Goal: Task Accomplishment & Management: Use online tool/utility

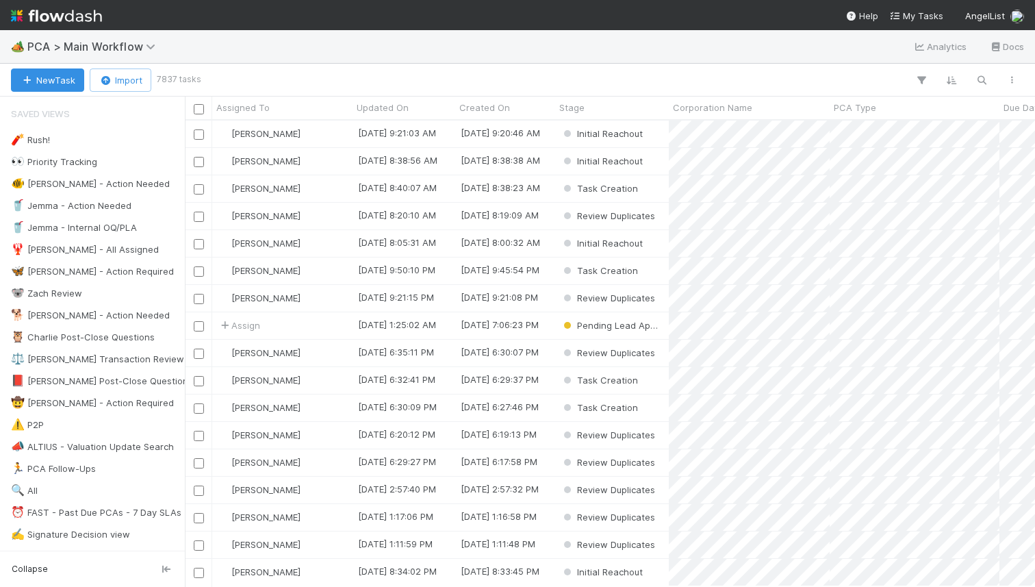
scroll to position [466, 850]
click at [985, 81] on icon "button" at bounding box center [982, 80] width 14 height 12
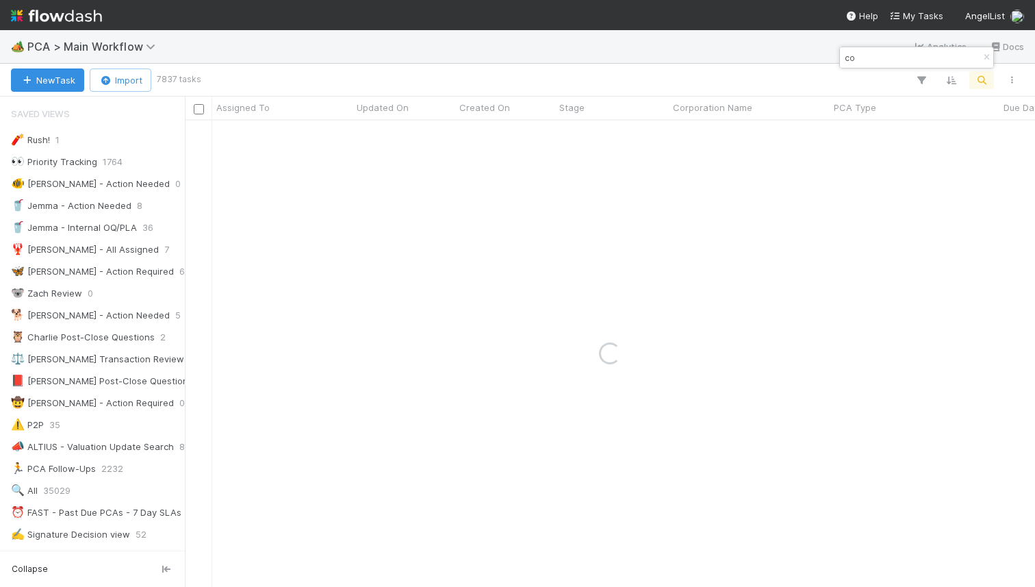
click at [907, 62] on input "co" at bounding box center [910, 57] width 137 height 16
type input "vendra"
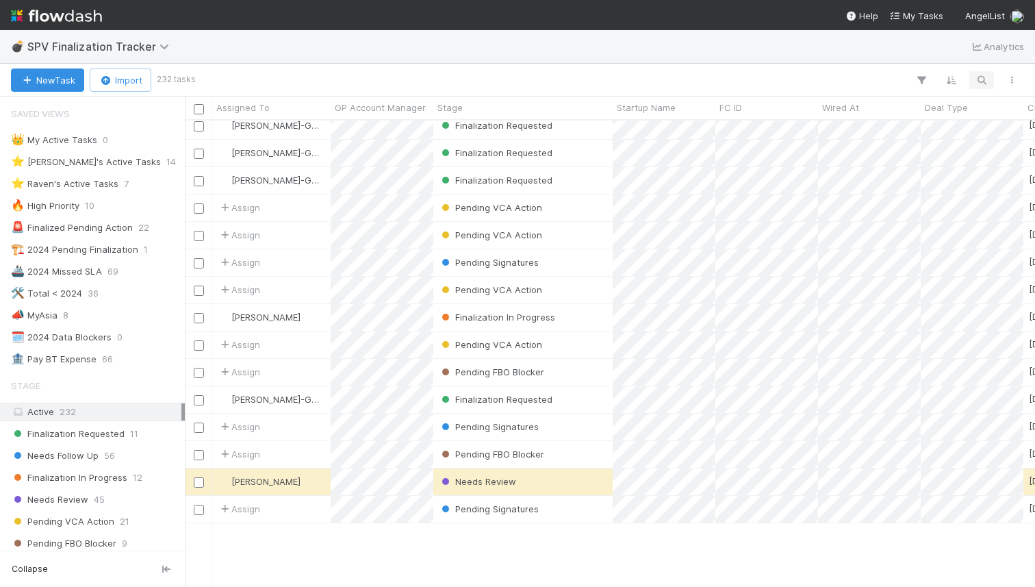
scroll to position [49, 0]
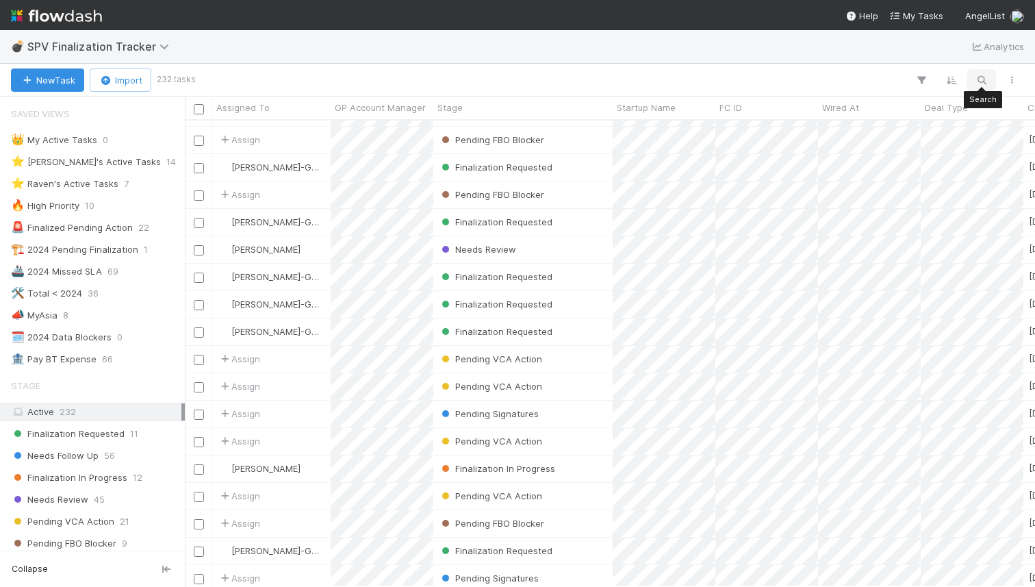
click at [976, 75] on icon "button" at bounding box center [982, 80] width 14 height 12
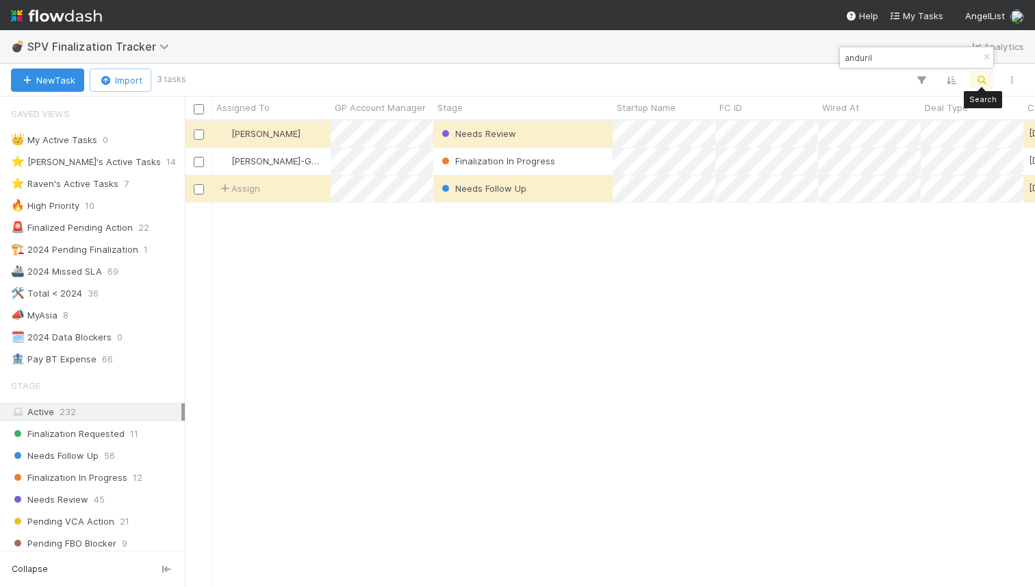
scroll to position [466, 850]
click at [594, 159] on div "Finalization In Progress" at bounding box center [522, 161] width 179 height 27
click at [586, 188] on div "Needs Follow Up" at bounding box center [522, 188] width 179 height 27
click at [866, 55] on input "anduril" at bounding box center [910, 57] width 137 height 16
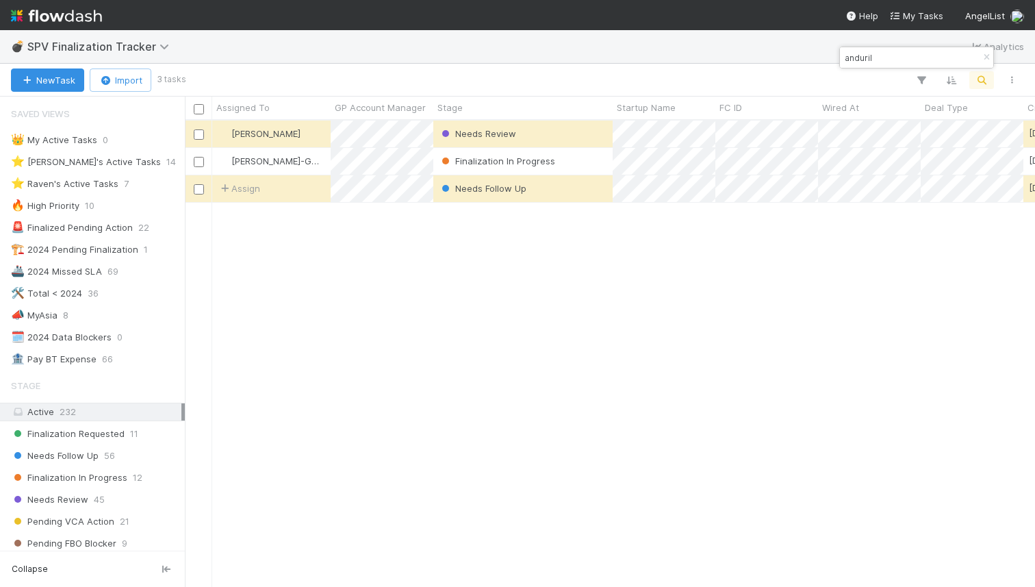
click at [866, 55] on input "anduril" at bounding box center [910, 57] width 137 height 16
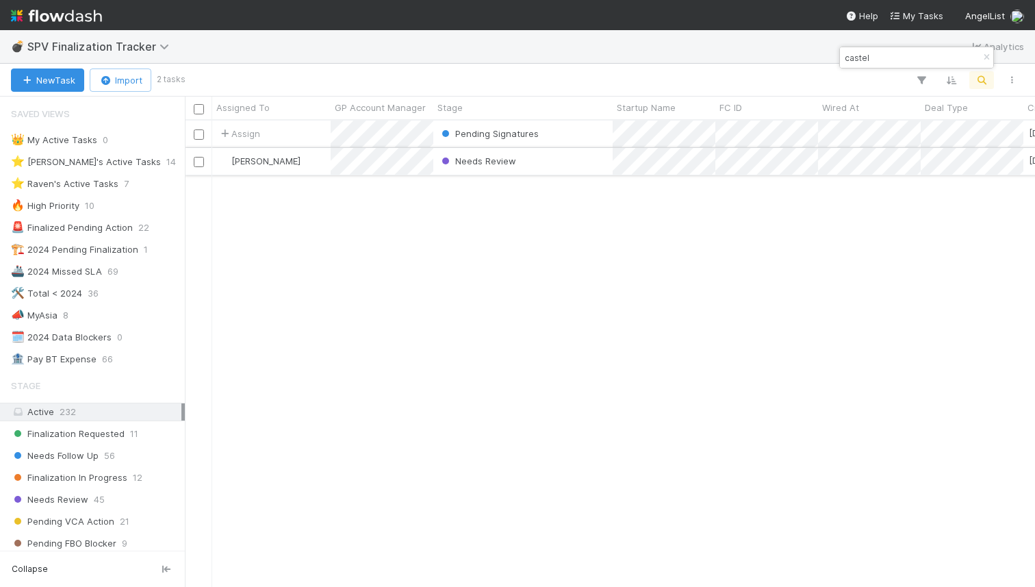
type input "castel"
click at [538, 162] on div "Needs Review" at bounding box center [522, 161] width 179 height 27
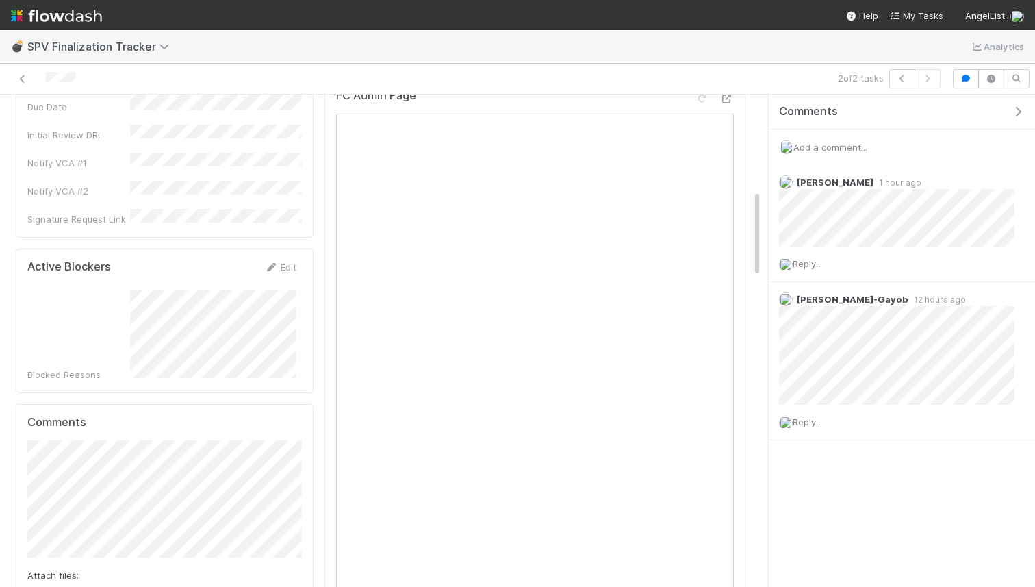
scroll to position [529, 0]
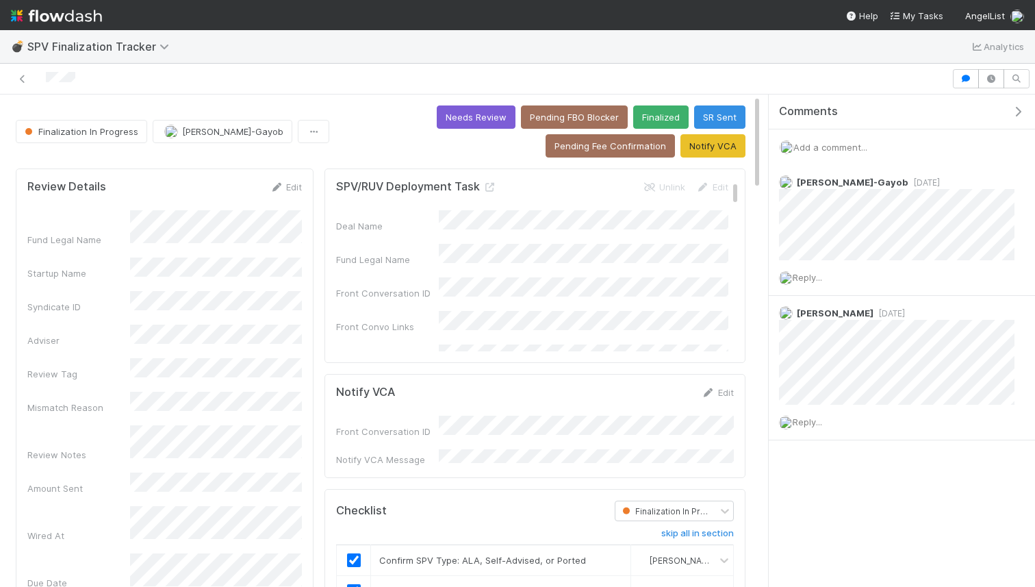
click at [805, 151] on span "Add a comment..." at bounding box center [831, 147] width 74 height 11
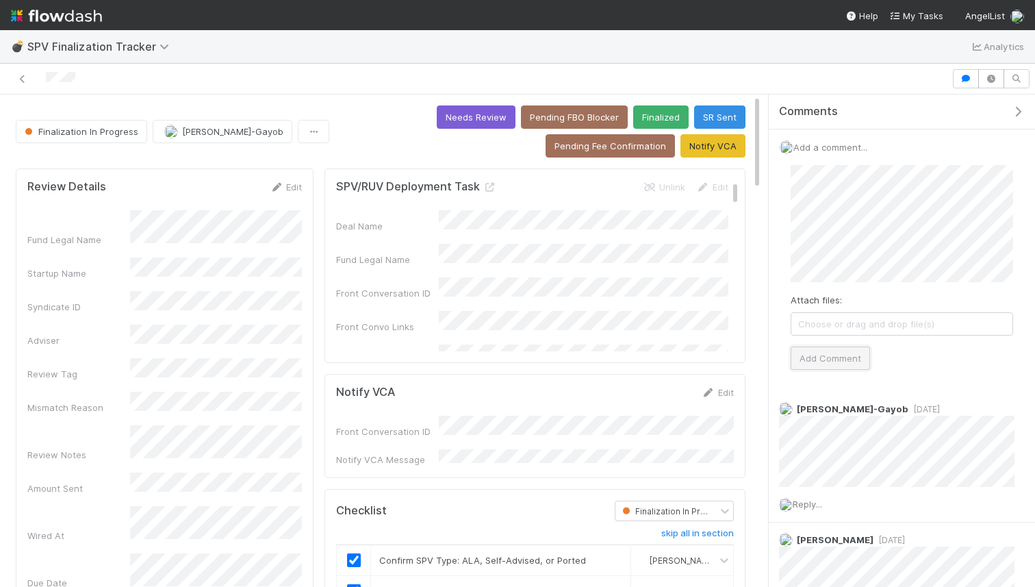
click at [840, 356] on button "Add Comment" at bounding box center [830, 357] width 79 height 23
